Goal: Task Accomplishment & Management: Use online tool/utility

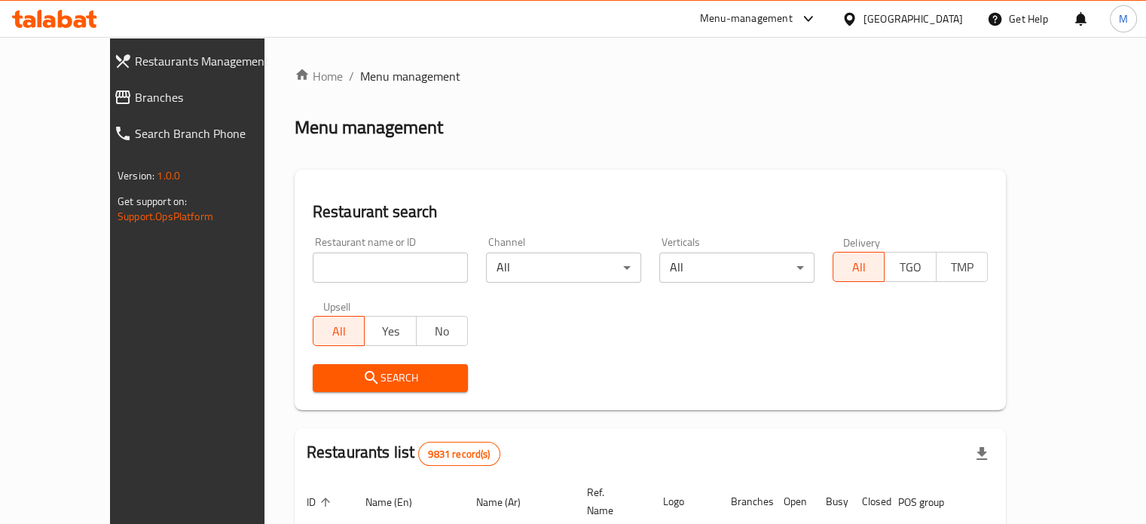
click at [347, 271] on input "search" at bounding box center [390, 267] width 155 height 30
type input "mamas chi"
click button "Search" at bounding box center [390, 378] width 155 height 28
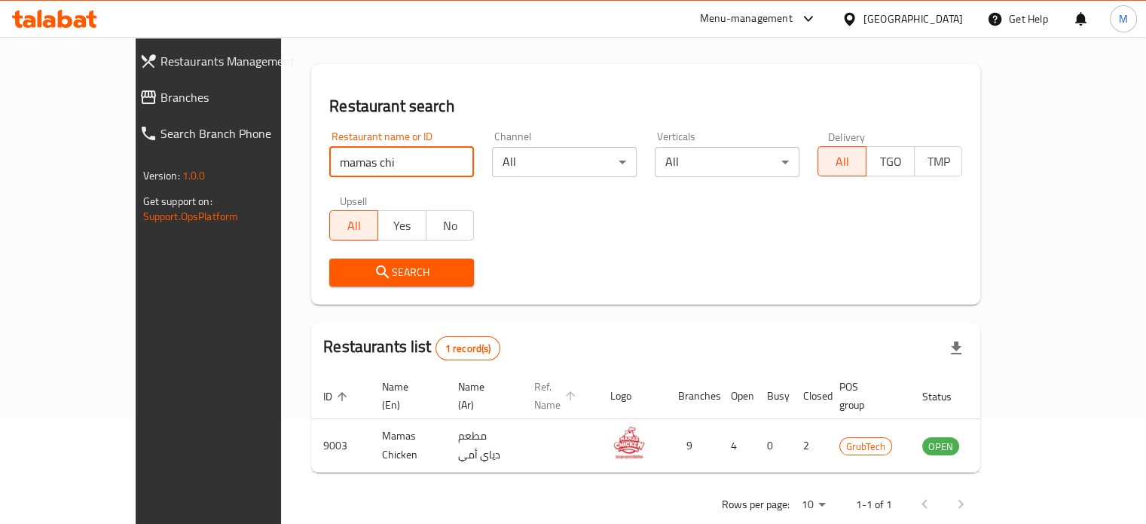
scroll to position [118, 0]
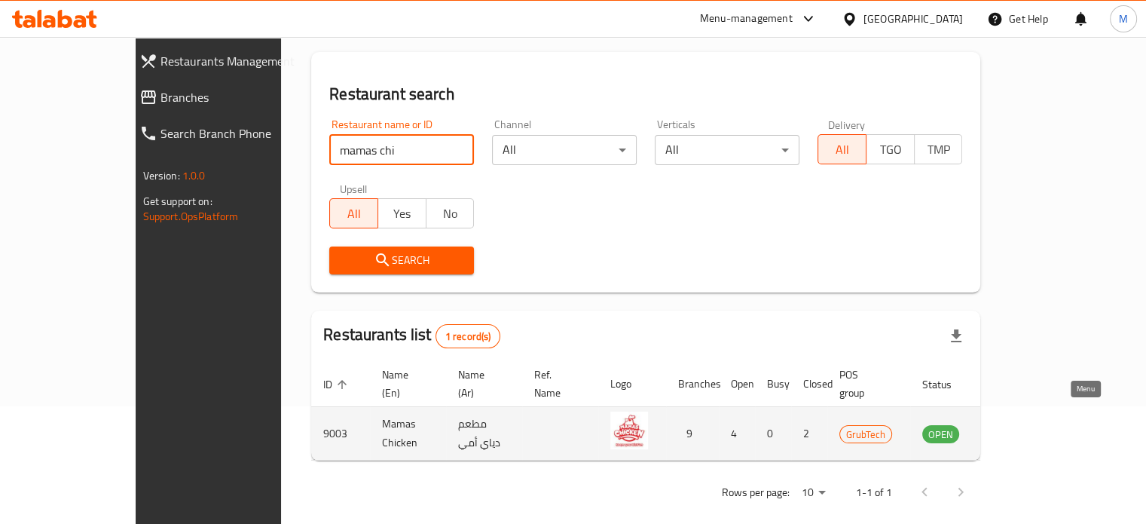
click at [1019, 428] on icon "enhanced table" at bounding box center [1010, 434] width 17 height 13
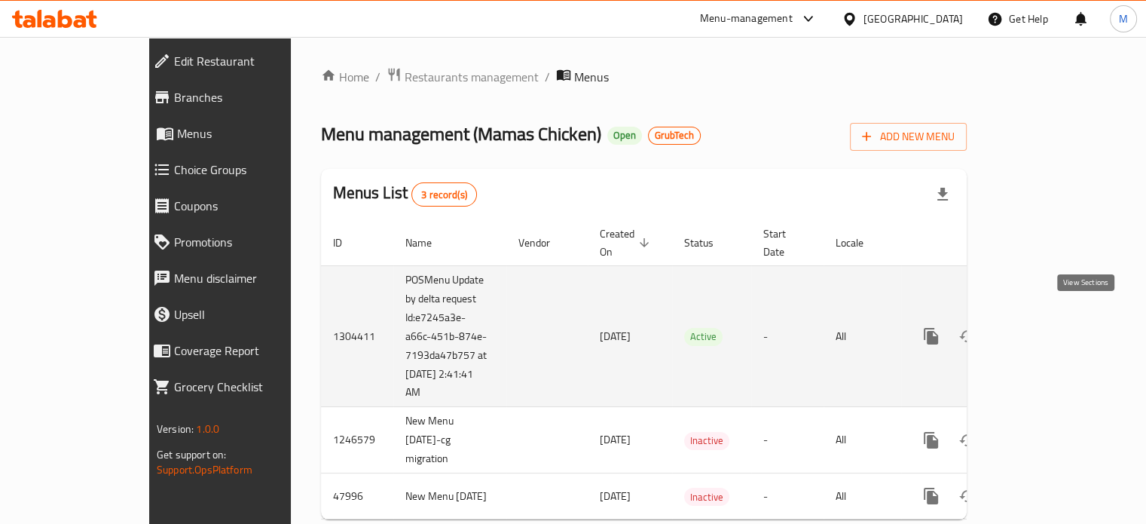
click at [1049, 327] on icon "enhanced table" at bounding box center [1040, 336] width 18 height 18
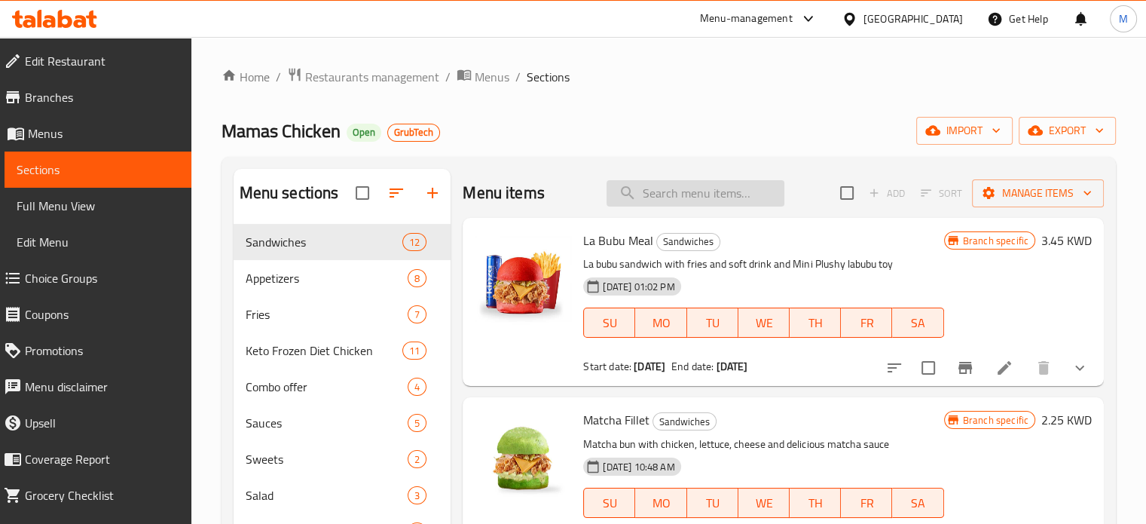
click at [657, 194] on input "search" at bounding box center [696, 193] width 178 height 26
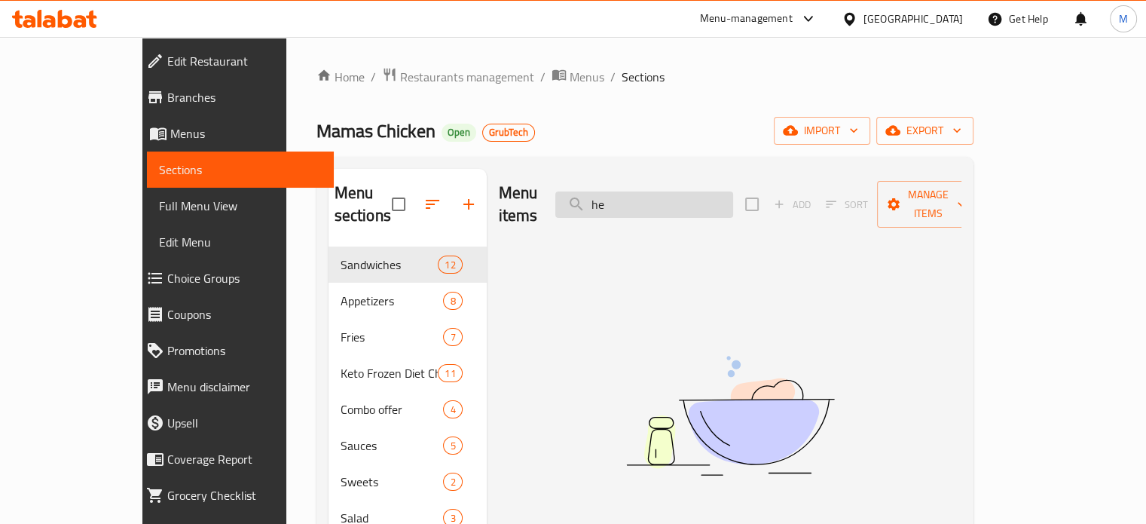
type input "h"
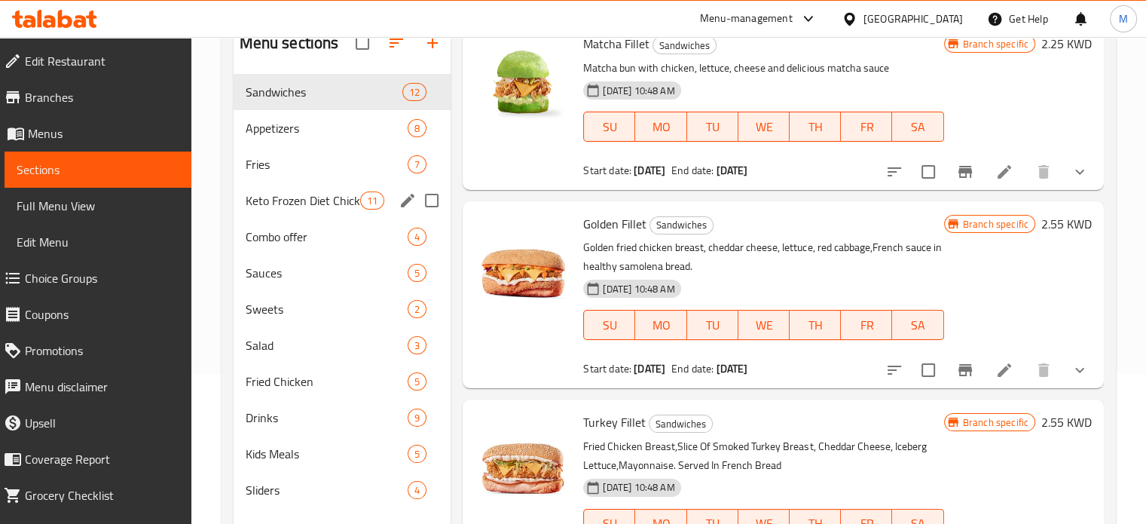
scroll to position [151, 0]
click at [326, 237] on span "Combo offer" at bounding box center [306, 236] width 121 height 18
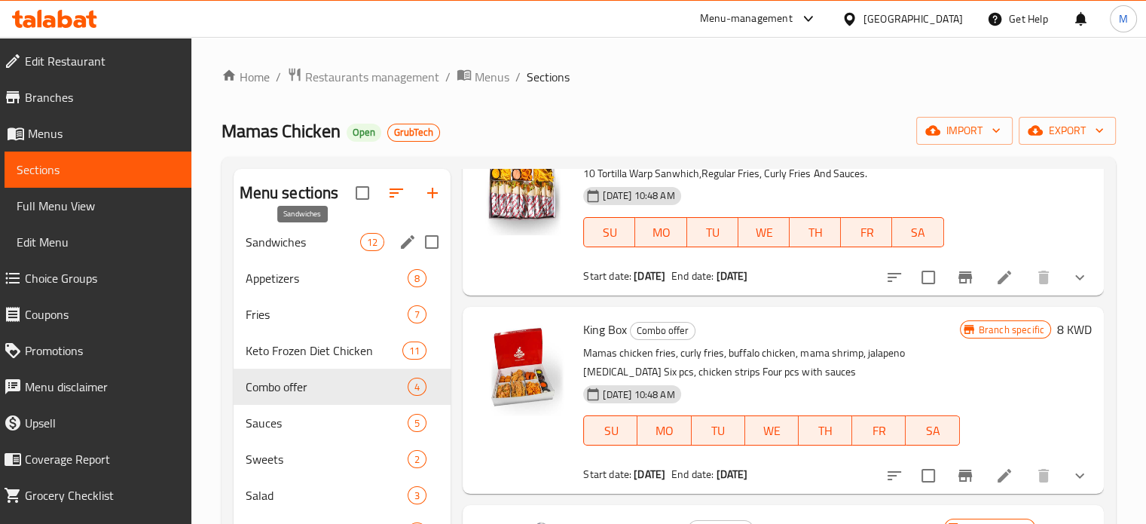
click at [313, 240] on span "Sandwiches" at bounding box center [303, 242] width 115 height 18
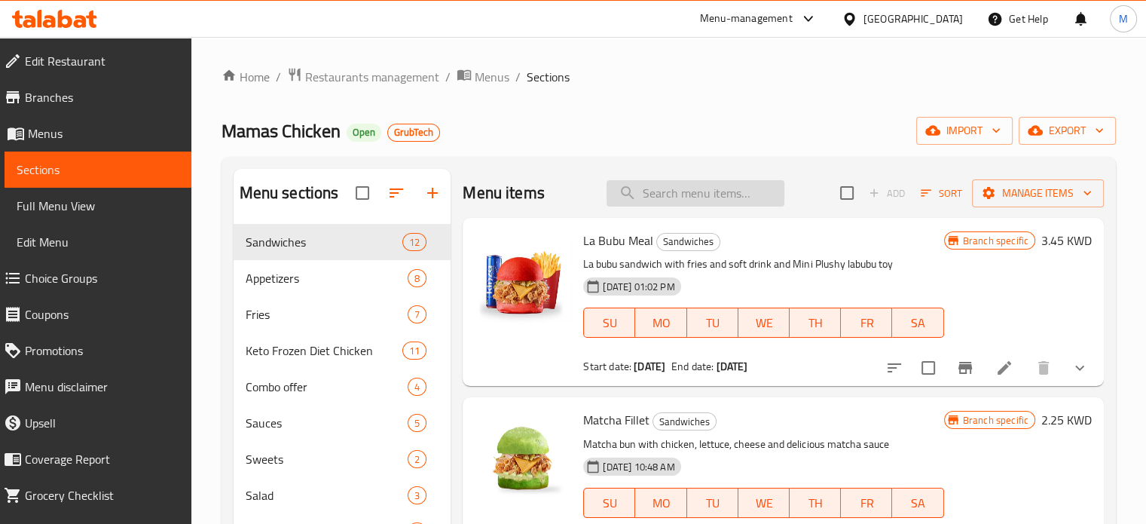
click at [654, 199] on input "search" at bounding box center [696, 193] width 178 height 26
